Goal: Information Seeking & Learning: Learn about a topic

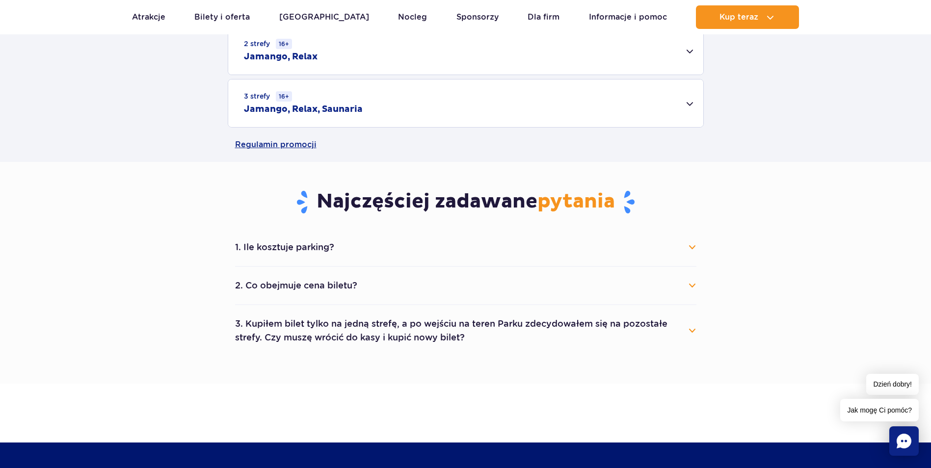
scroll to position [393, 0]
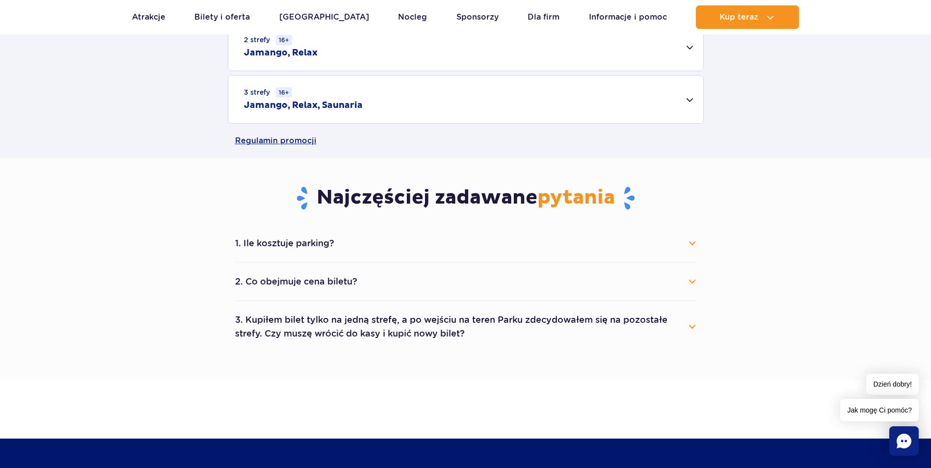
click at [691, 243] on button "1. Ile kosztuje parking?" at bounding box center [465, 244] width 461 height 22
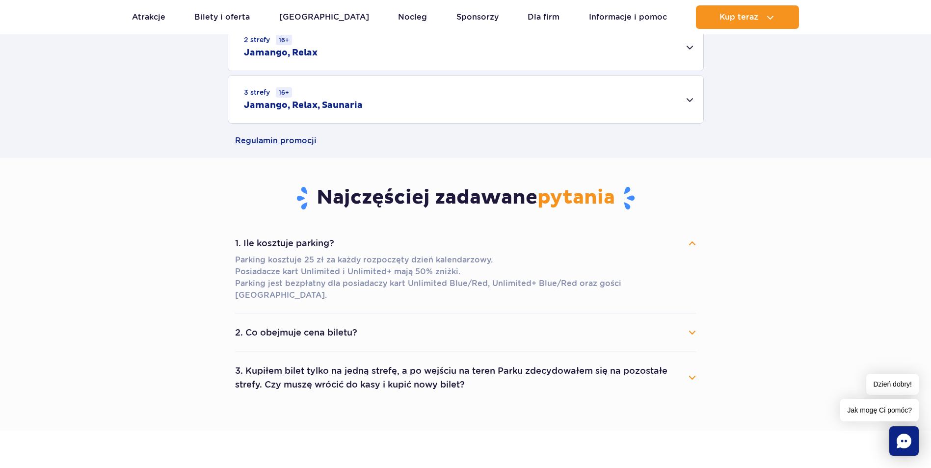
click at [691, 243] on button "1. Ile kosztuje parking?" at bounding box center [465, 244] width 461 height 22
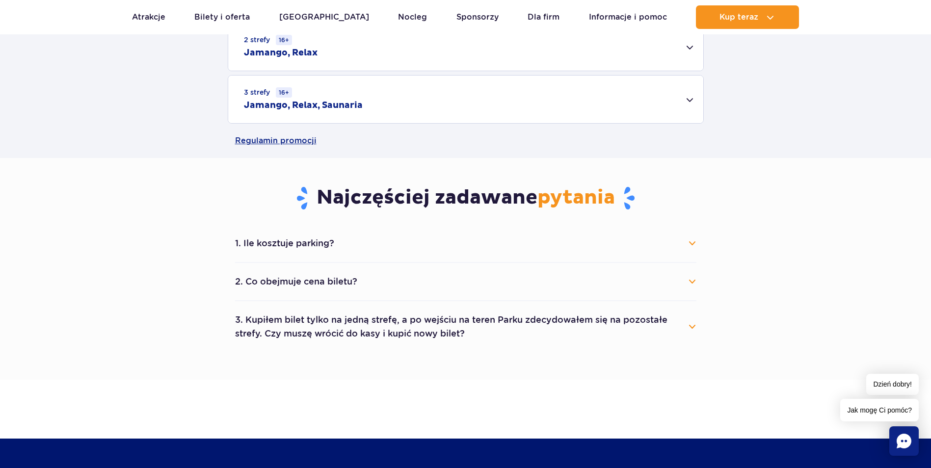
click at [692, 280] on button "2. Co obejmuje cena biletu?" at bounding box center [465, 282] width 461 height 22
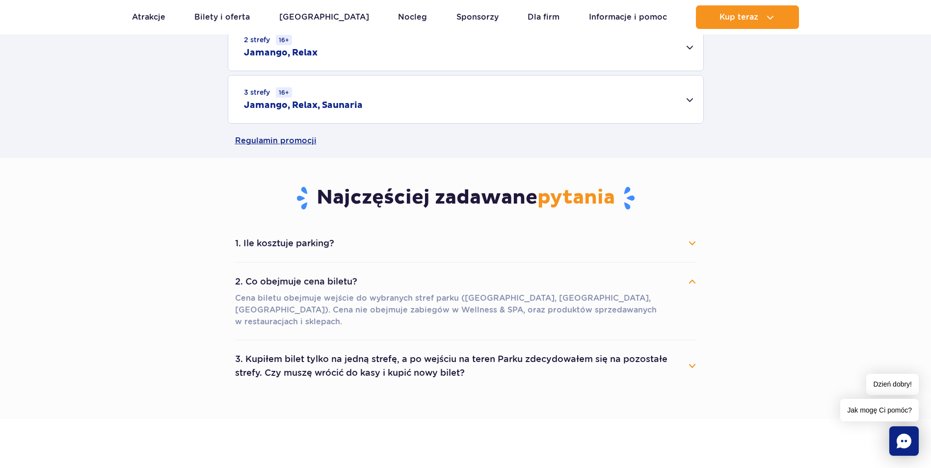
click at [692, 280] on button "2. Co obejmuje cena biletu?" at bounding box center [465, 282] width 461 height 22
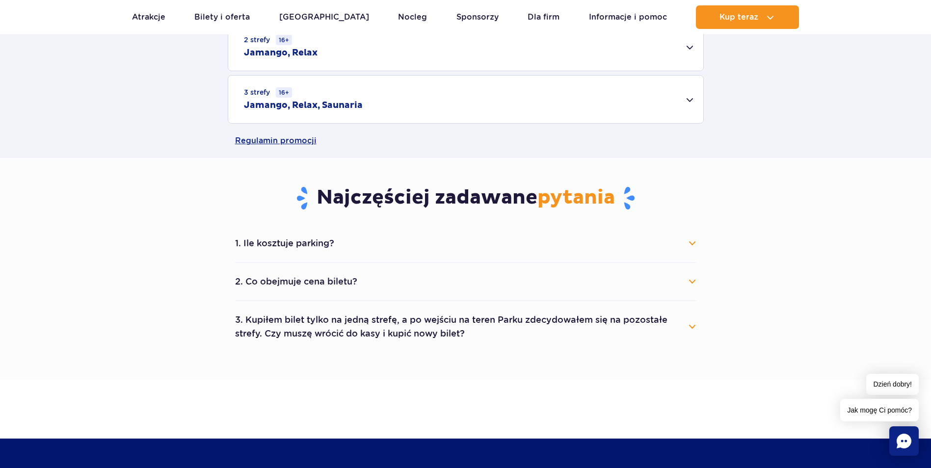
click at [691, 281] on button "2. Co obejmuje cena biletu?" at bounding box center [465, 282] width 461 height 22
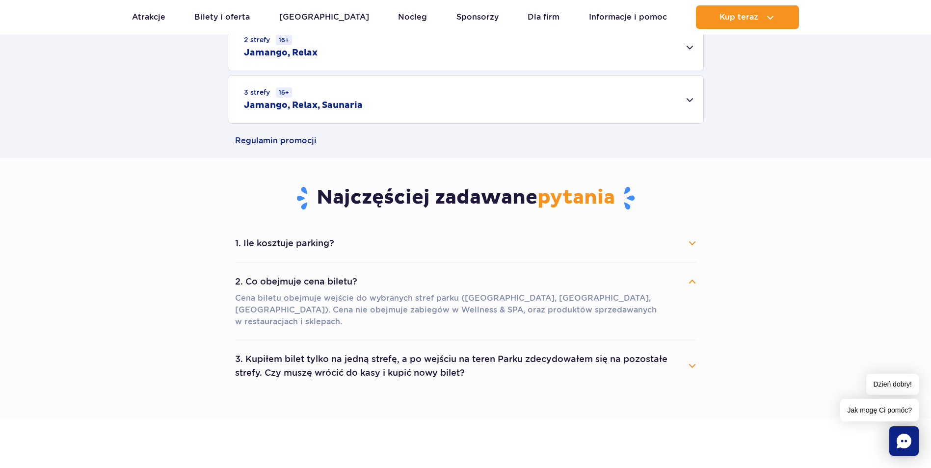
click at [691, 281] on button "2. Co obejmuje cena biletu?" at bounding box center [465, 282] width 461 height 22
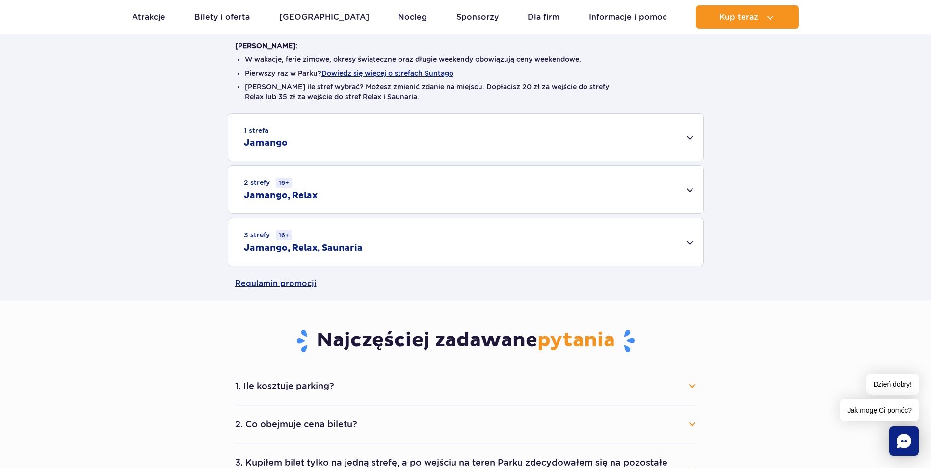
scroll to position [196, 0]
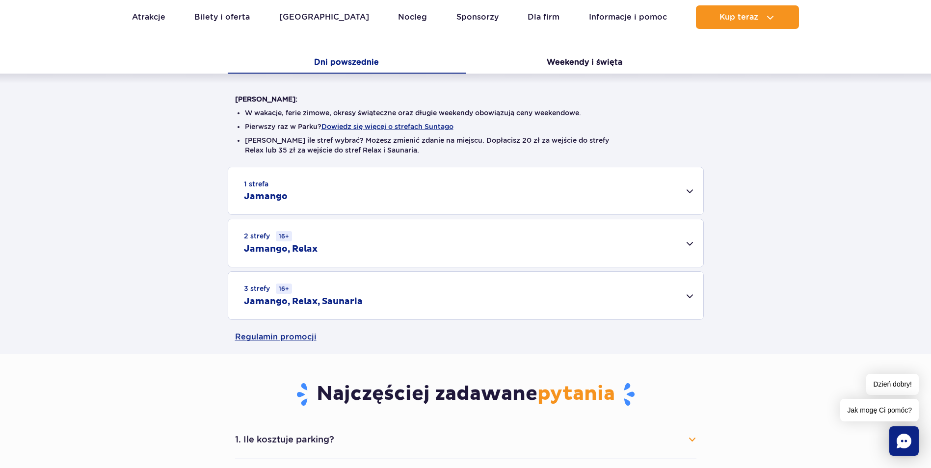
click at [470, 297] on div "3 strefy 16+ Jamango, Relax, Saunaria" at bounding box center [465, 296] width 475 height 48
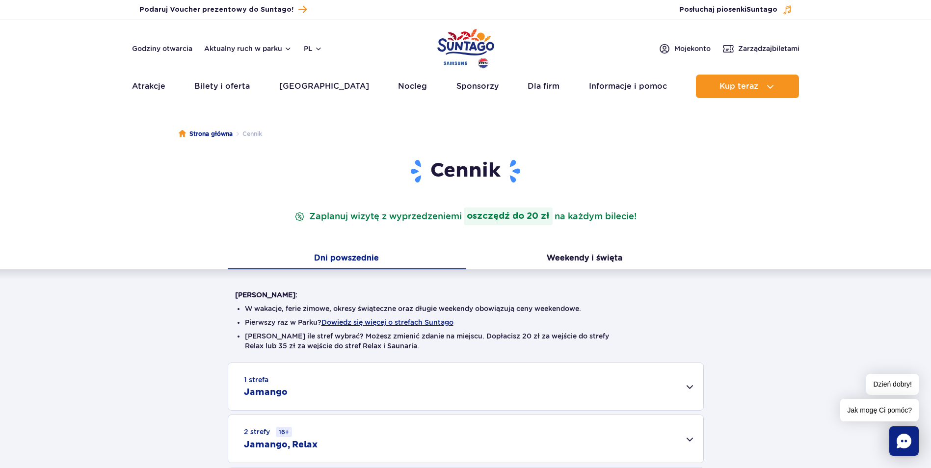
scroll to position [0, 0]
